Goal: Transaction & Acquisition: Purchase product/service

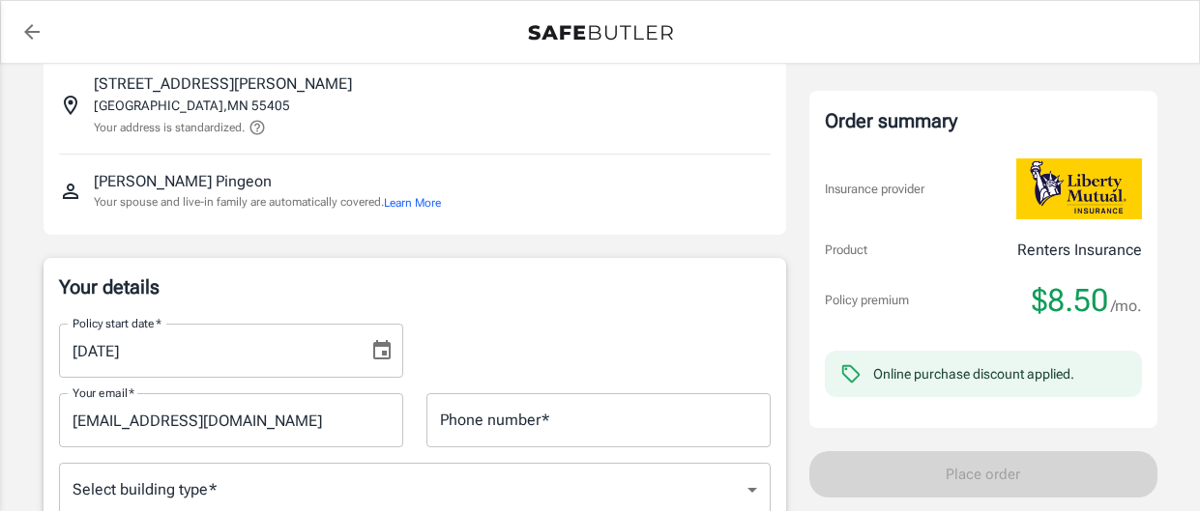
scroll to position [128, 0]
click at [526, 417] on div "Phone number   * Phone number   *" at bounding box center [598, 419] width 344 height 54
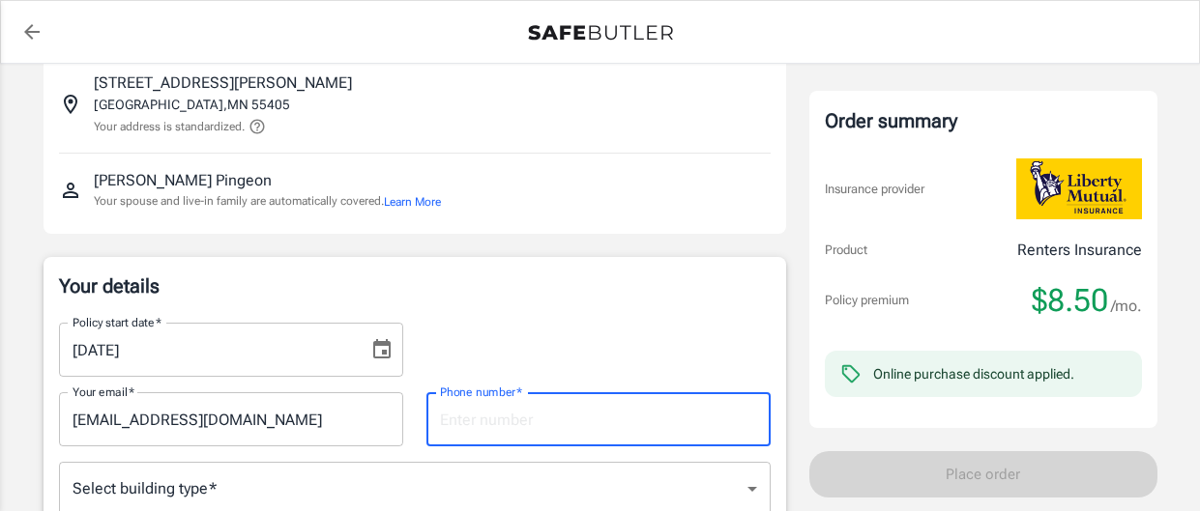
type input "9526579615"
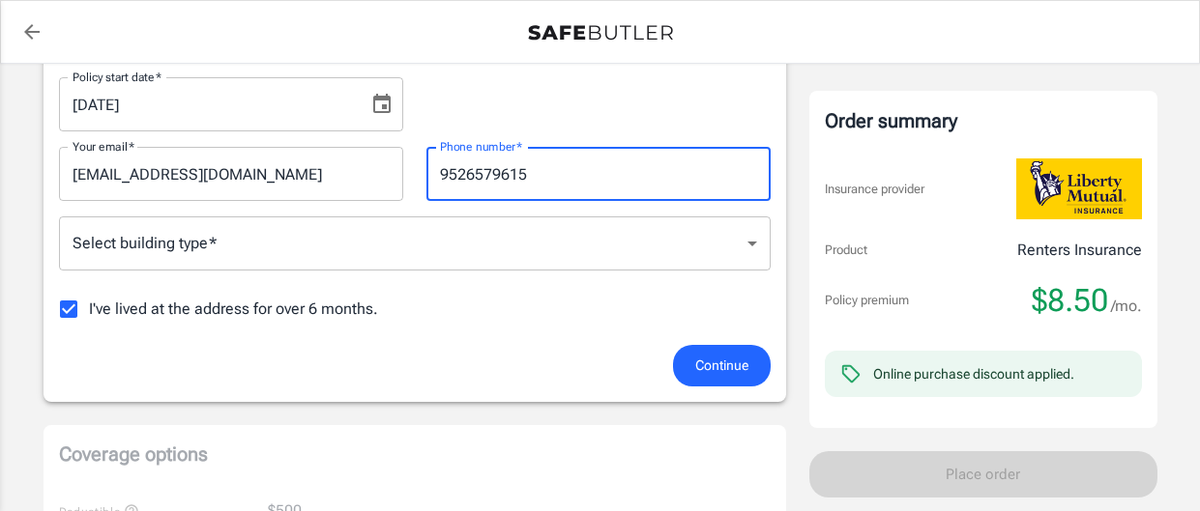
scroll to position [376, 0]
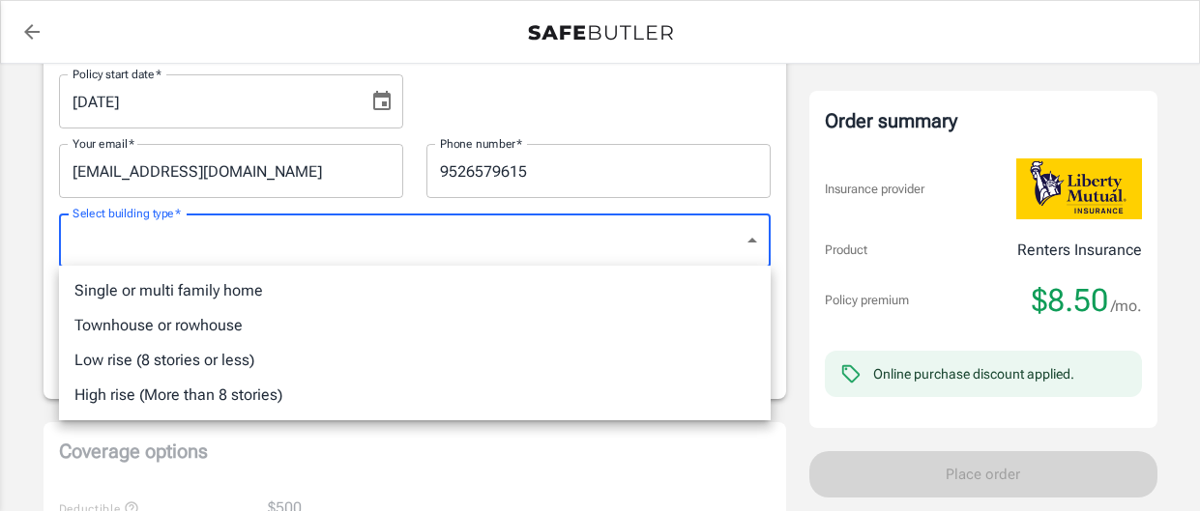
click at [549, 386] on li "High rise (More than 8 stories)" at bounding box center [414, 395] width 711 height 35
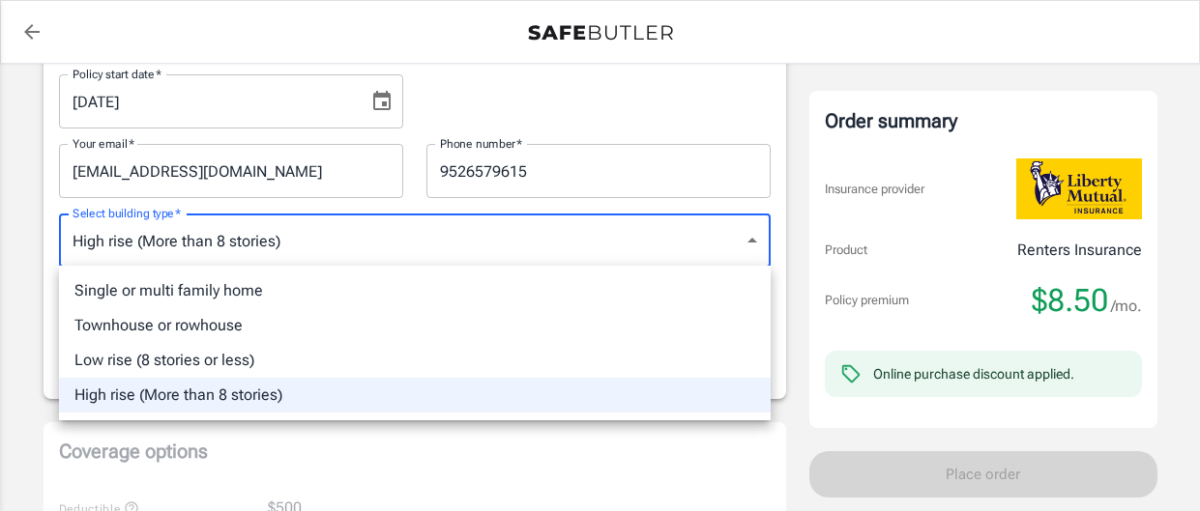
click at [524, 353] on li "Low rise (8 stories or less)" at bounding box center [414, 360] width 711 height 35
type input "lowrise"
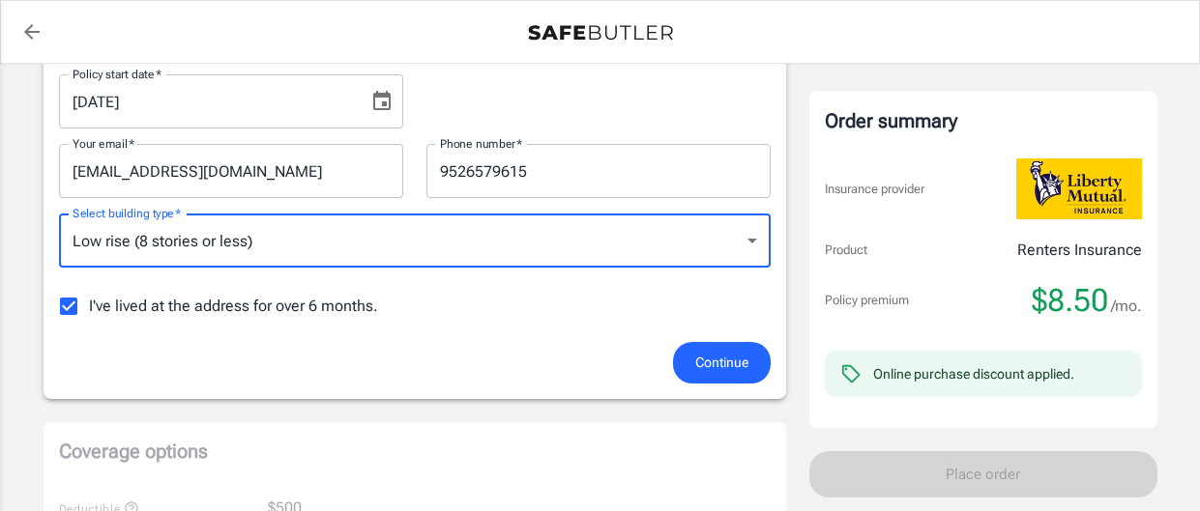
click at [65, 311] on input "I've lived at the address for over 6 months." at bounding box center [68, 306] width 41 height 41
checkbox input "false"
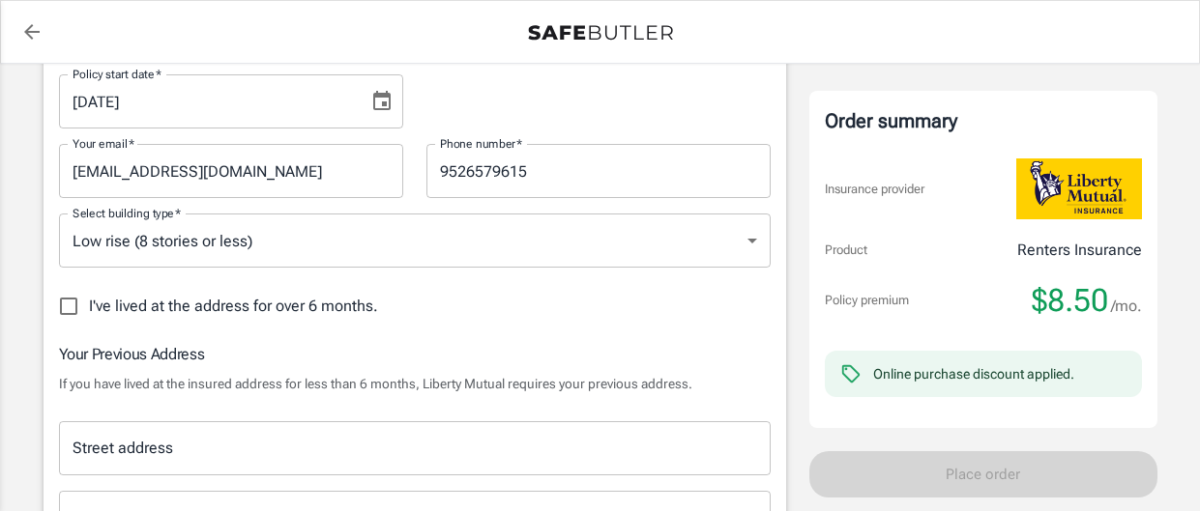
click at [168, 433] on div "Street address Street address" at bounding box center [414, 448] width 711 height 54
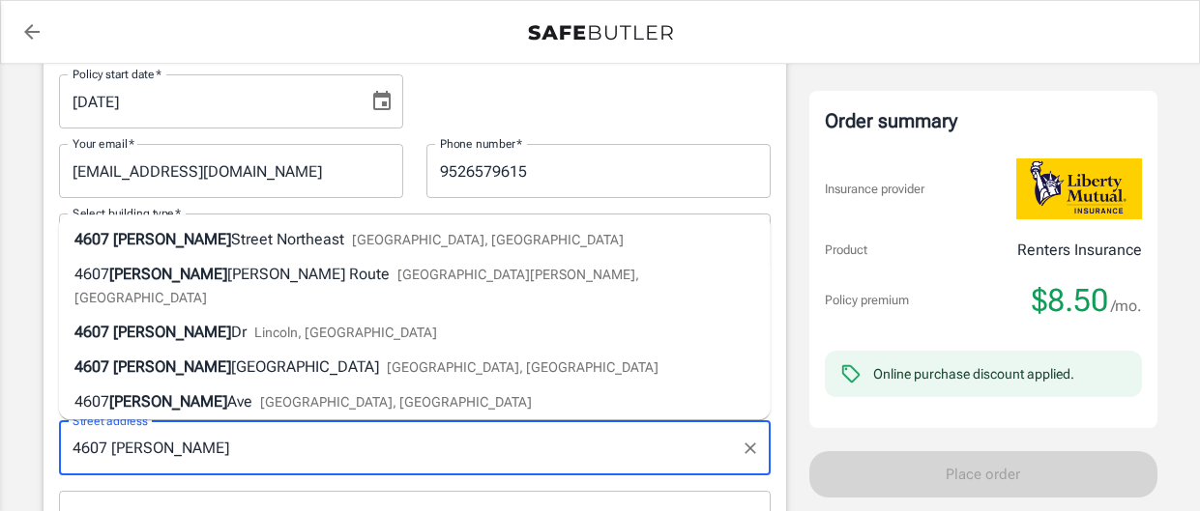
click at [259, 249] on span "Street Northeast" at bounding box center [287, 240] width 113 height 18
type input "[STREET_ADDRESS][PERSON_NAME]"
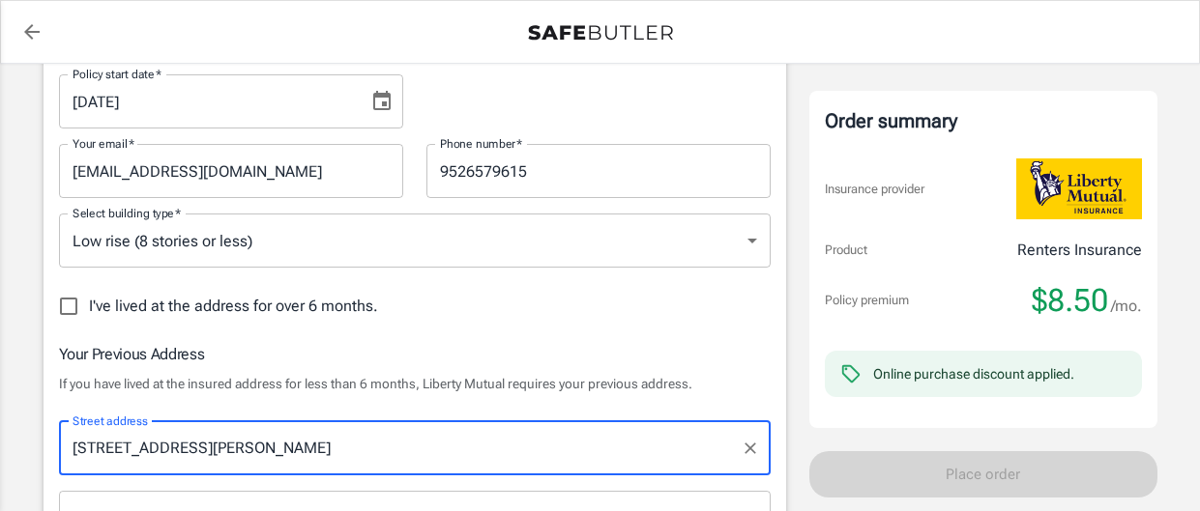
type input "[GEOGRAPHIC_DATA]"
select select "MN"
type input "55421"
type input "[STREET_ADDRESS][PERSON_NAME]"
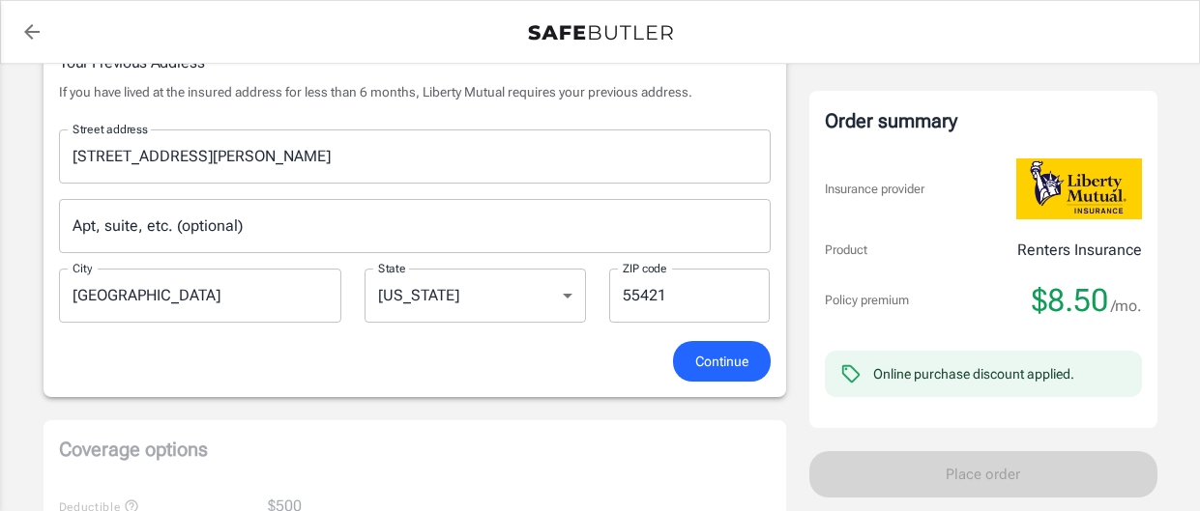
scroll to position [671, 0]
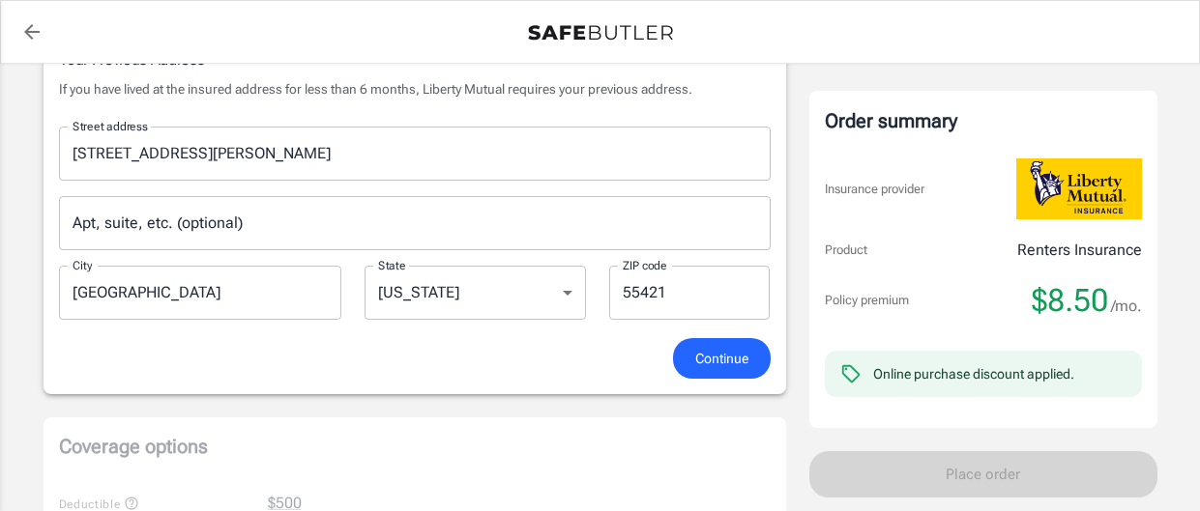
click at [289, 216] on input "Apt, suite, etc. (optional)" at bounding box center [414, 223] width 711 height 54
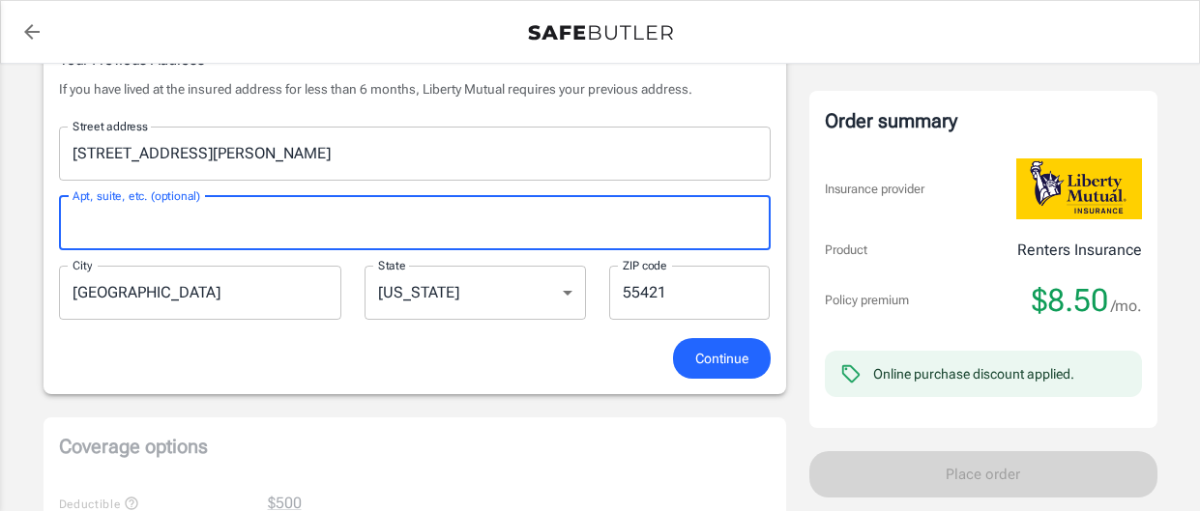
type input "apt. 8"
click at [672, 297] on input "55405" at bounding box center [689, 293] width 160 height 54
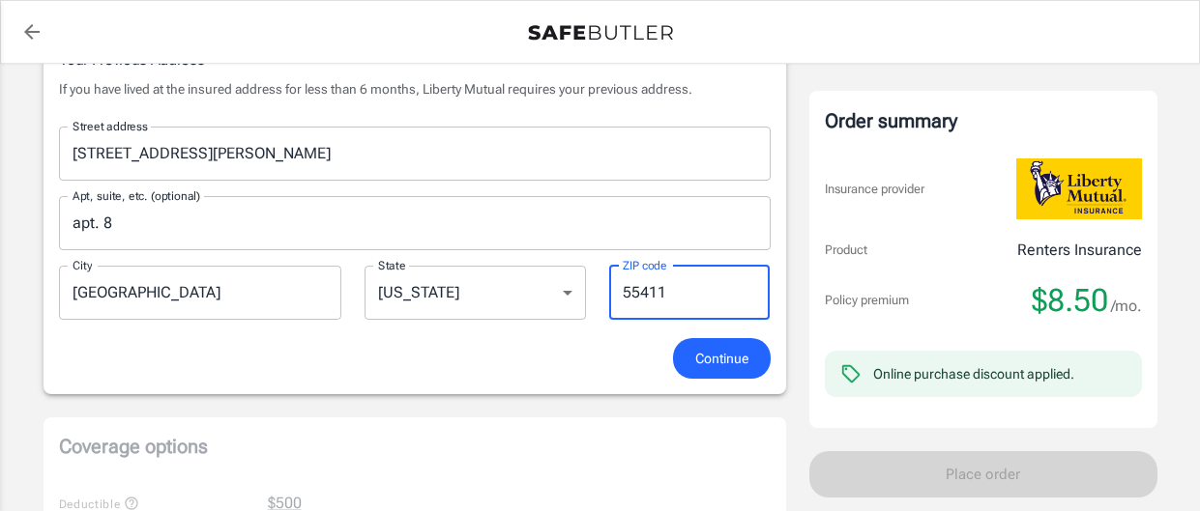
type input "55411"
click at [613, 349] on div "Continue" at bounding box center [414, 359] width 735 height 42
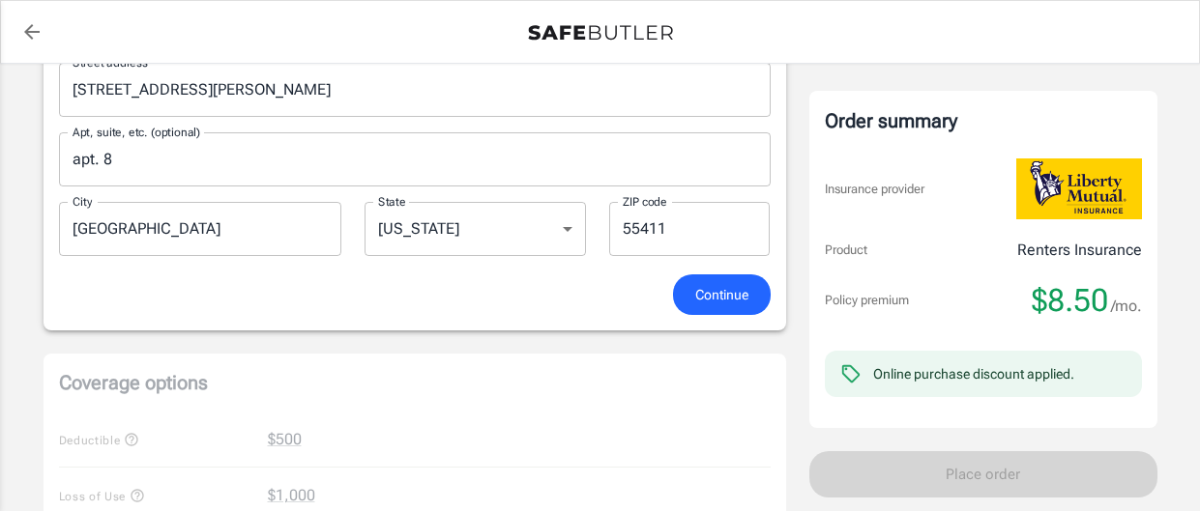
click at [697, 297] on span "Continue" at bounding box center [721, 295] width 53 height 24
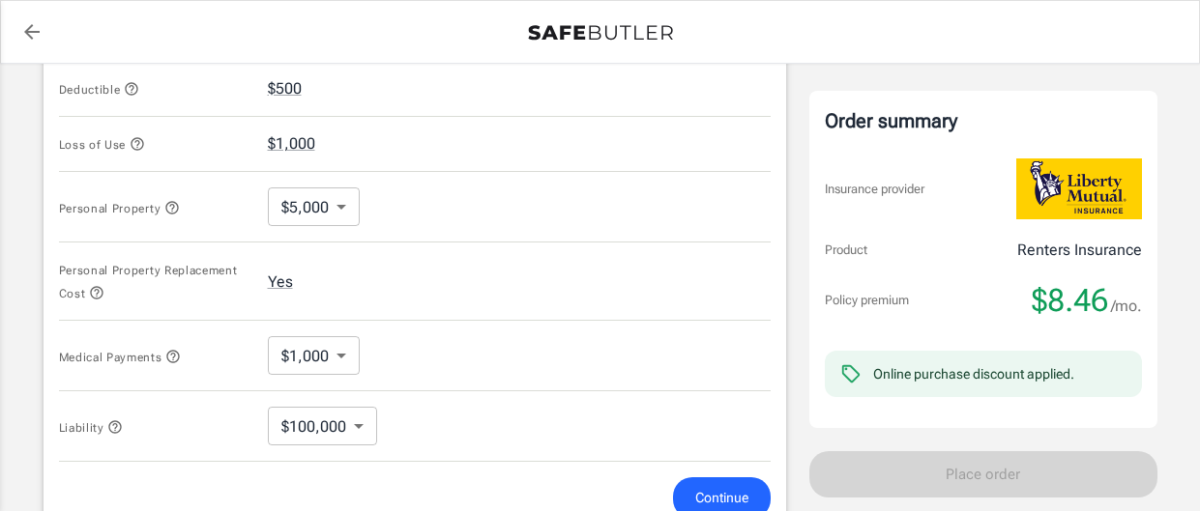
scroll to position [878, 0]
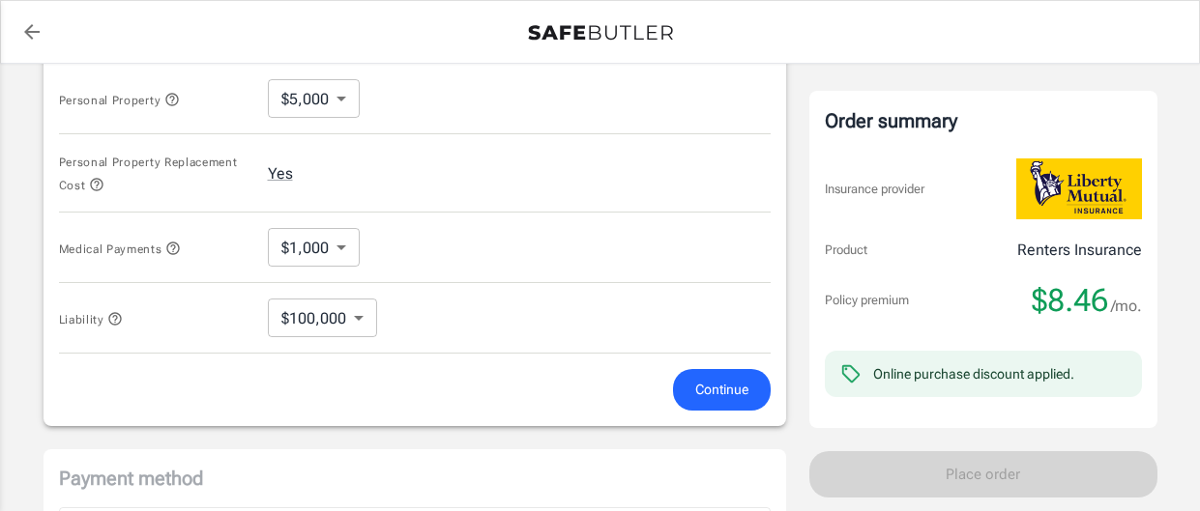
click at [689, 385] on button "Continue" at bounding box center [722, 390] width 98 height 42
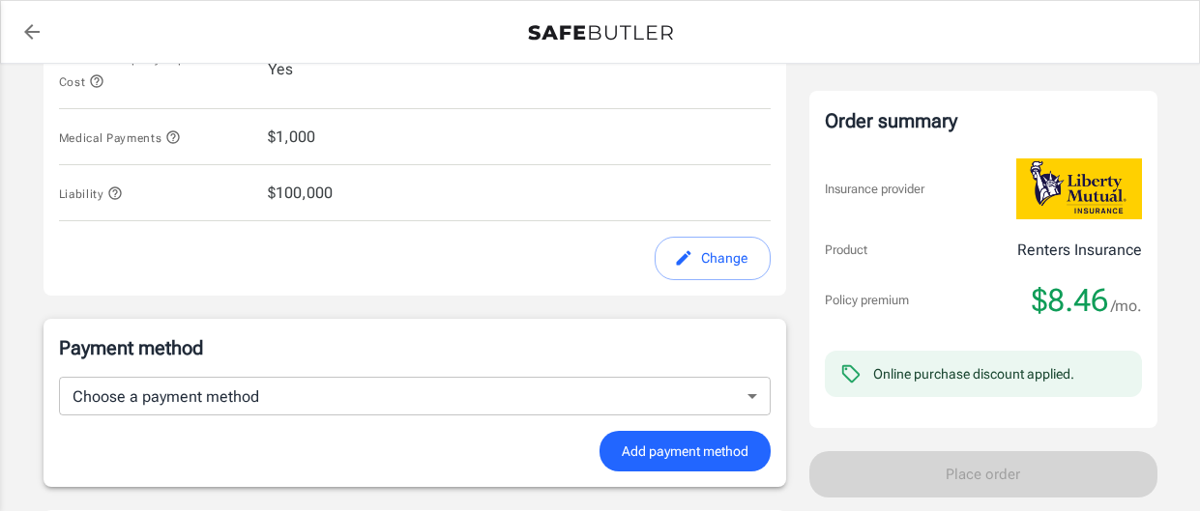
scroll to position [1206, 0]
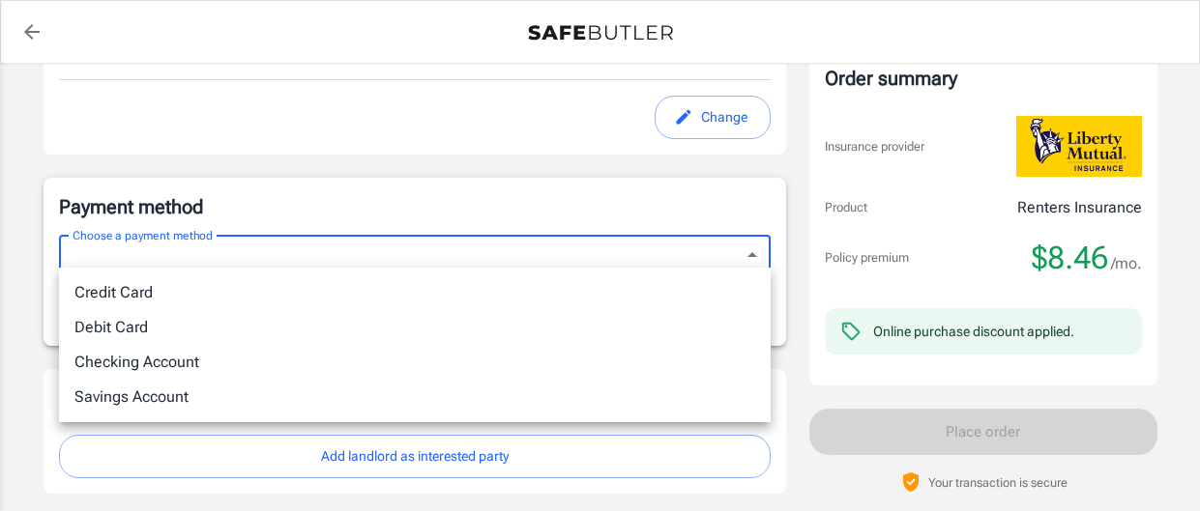
click at [622, 319] on li "Debit Card" at bounding box center [414, 327] width 711 height 35
type input "debit"
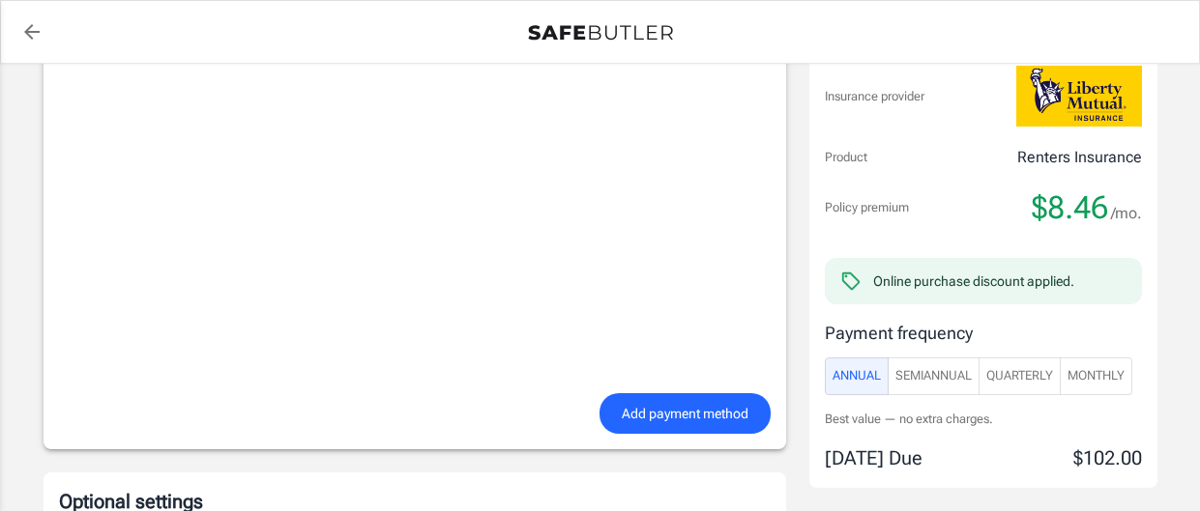
scroll to position [1594, 0]
click at [659, 416] on span "Add payment method" at bounding box center [685, 413] width 127 height 24
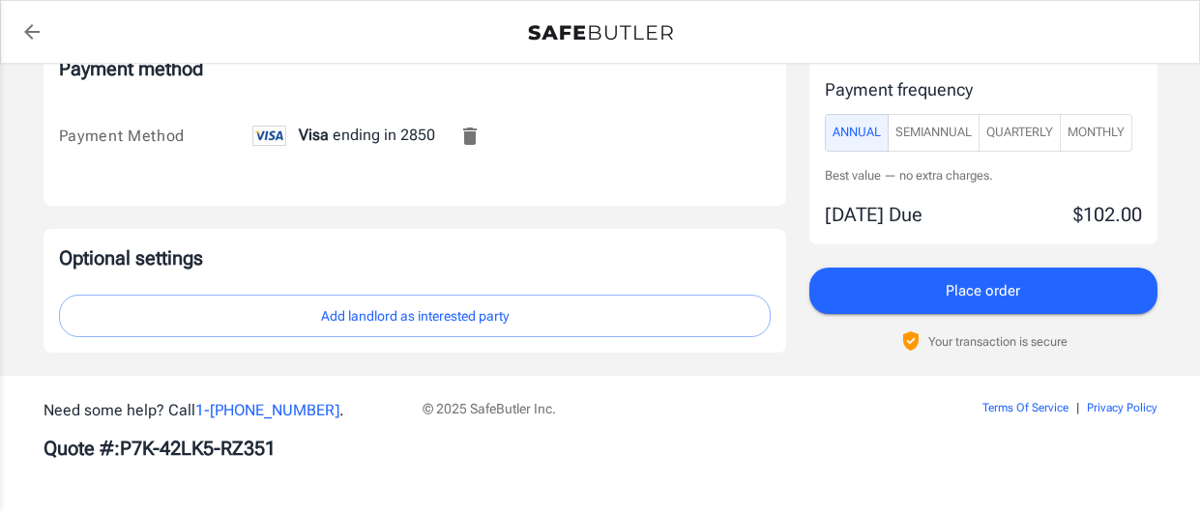
scroll to position [1339, 0]
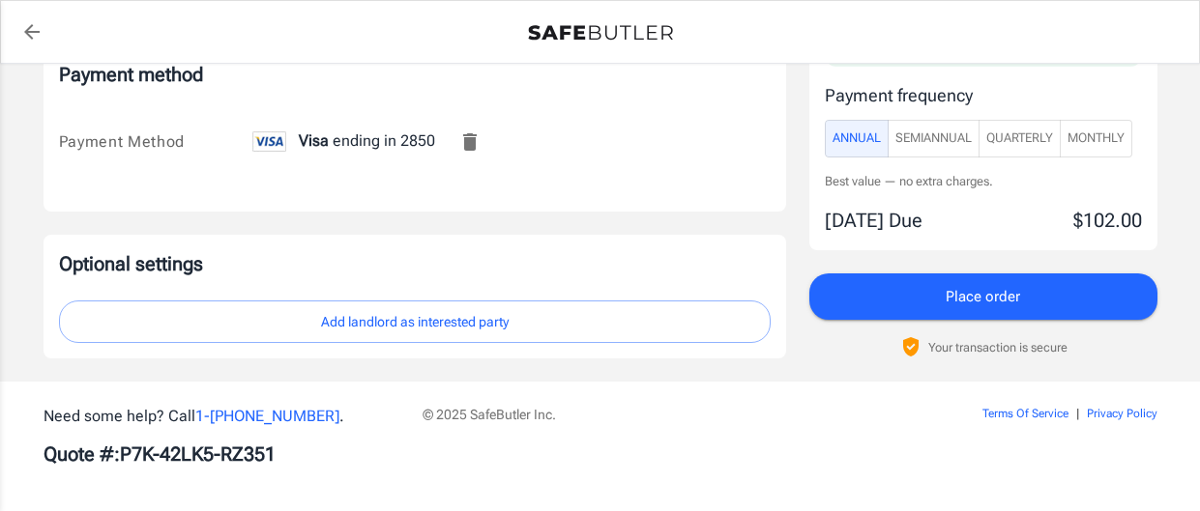
click at [1122, 133] on span "Monthly" at bounding box center [1095, 139] width 57 height 22
click at [891, 293] on button "Place order" at bounding box center [983, 297] width 348 height 46
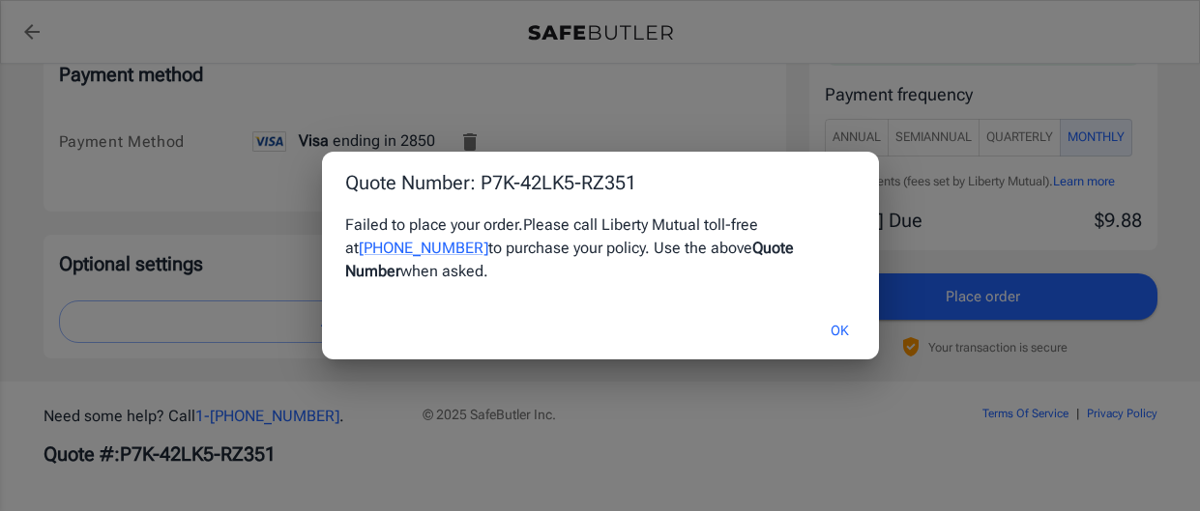
click at [835, 310] on button "OK" at bounding box center [839, 331] width 63 height 42
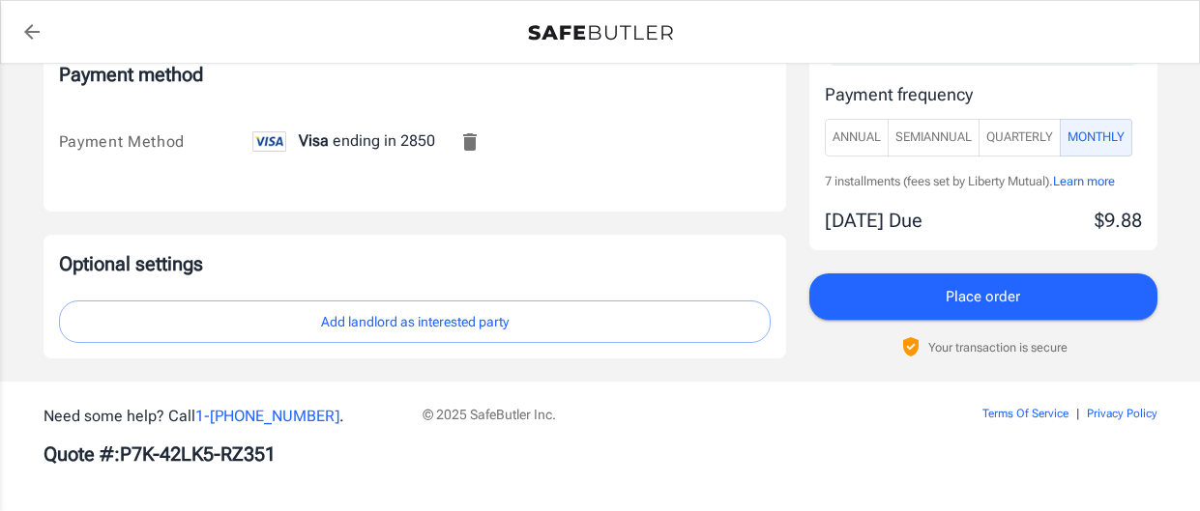
click at [927, 293] on button "Place order" at bounding box center [983, 297] width 348 height 46
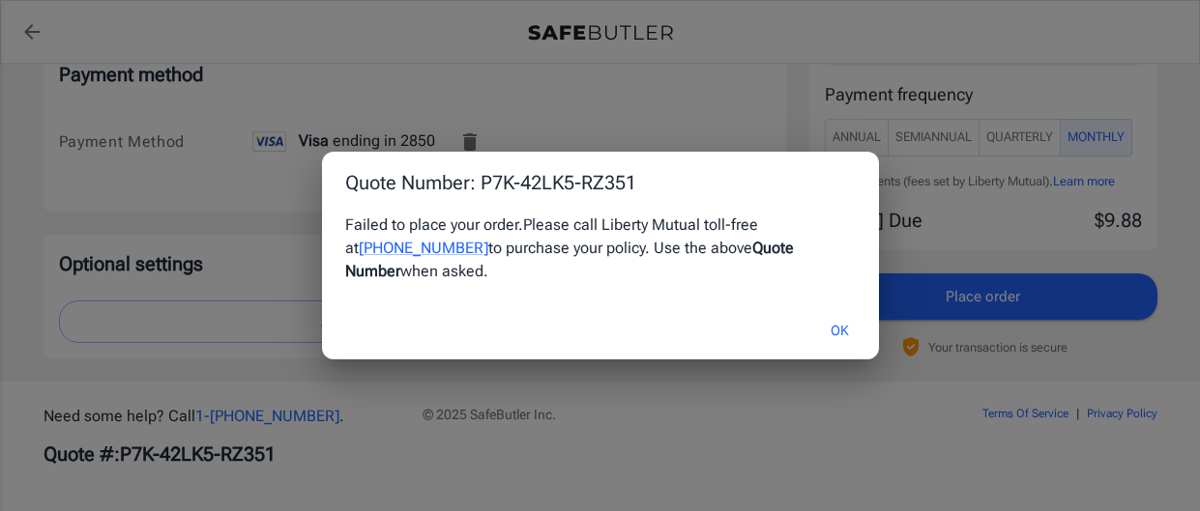
click at [840, 311] on button "OK" at bounding box center [839, 331] width 63 height 42
